Goal: Information Seeking & Learning: Learn about a topic

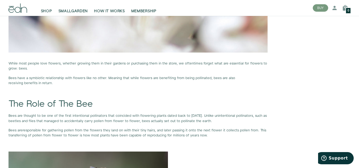
scroll to position [292, 0]
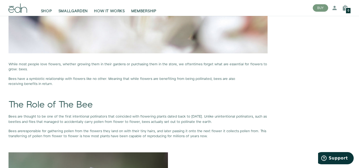
click at [251, 80] on p "Bees have a symbiotic relationship with flowers like no other. Meaning that whi…" at bounding box center [138, 82] width 259 height 10
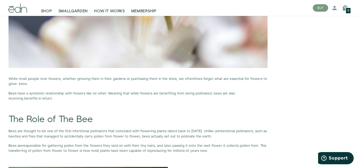
scroll to position [279, 0]
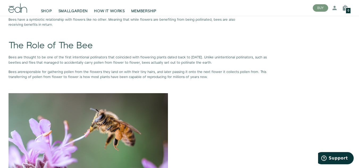
scroll to position [350, 0]
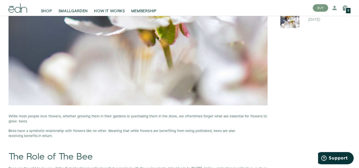
scroll to position [240, 0]
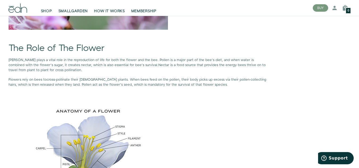
scroll to position [524, 0]
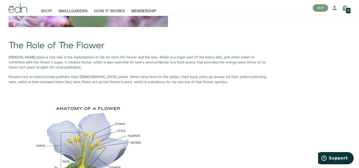
click at [244, 57] on span "[PERSON_NAME] plays a vital role in the reproduction of life for both the flowe…" at bounding box center [131, 60] width 245 height 10
click at [239, 77] on span ". When bees feed on the pollen, their body picks up excess via their pollen-col…" at bounding box center [138, 80] width 258 height 10
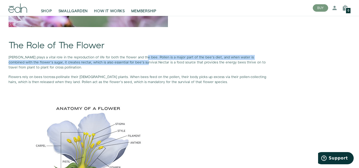
drag, startPoint x: 139, startPoint y: 57, endPoint x: 125, endPoint y: 62, distance: 15.5
click at [125, 62] on span "[PERSON_NAME] plays a vital role in the reproduction of life for both the flowe…" at bounding box center [131, 60] width 245 height 10
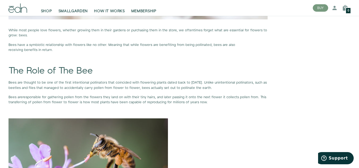
scroll to position [326, 0]
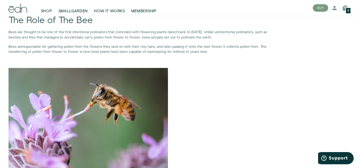
scroll to position [379, 0]
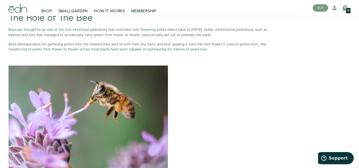
click at [130, 99] on img at bounding box center [88, 119] width 159 height 106
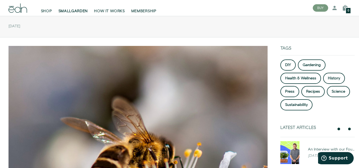
scroll to position [0, 0]
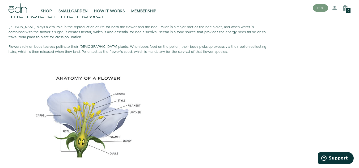
scroll to position [554, 0]
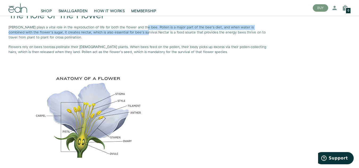
drag, startPoint x: 139, startPoint y: 27, endPoint x: 124, endPoint y: 33, distance: 16.2
click at [124, 33] on span "[PERSON_NAME] plays a vital role in the reproduction of life for both the flowe…" at bounding box center [131, 30] width 245 height 10
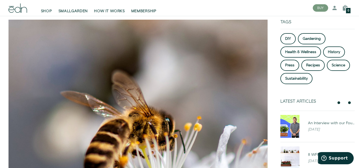
scroll to position [0, 0]
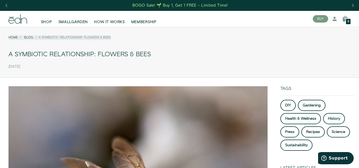
click at [252, 57] on div "A Symbiotic Relationship: Flowers & Bees" at bounding box center [180, 55] width 342 height 12
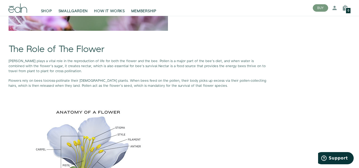
scroll to position [520, 0]
click at [95, 147] on img at bounding box center [88, 145] width 159 height 106
